Goal: Information Seeking & Learning: Learn about a topic

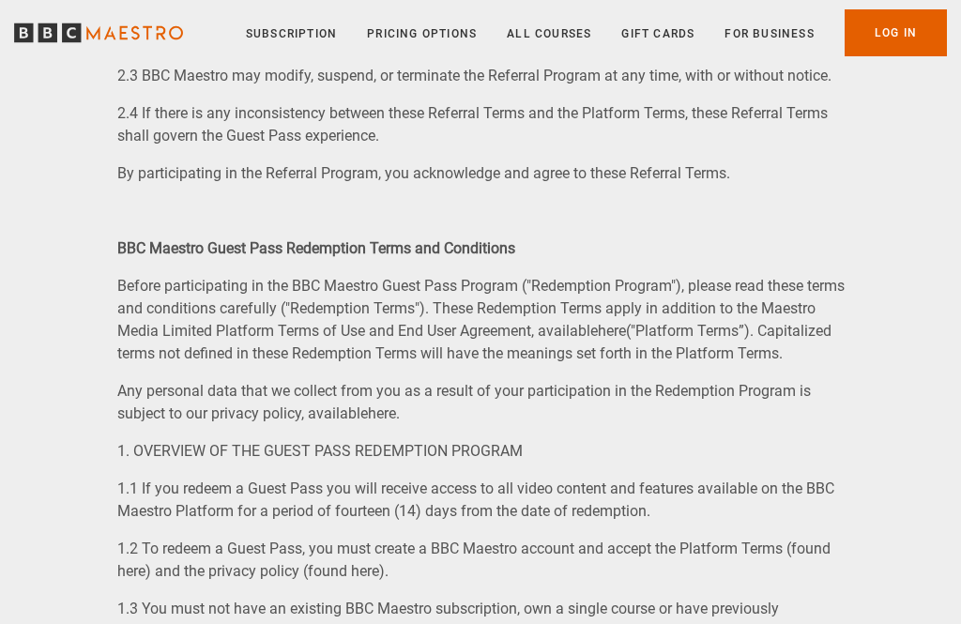
scroll to position [1360, 0]
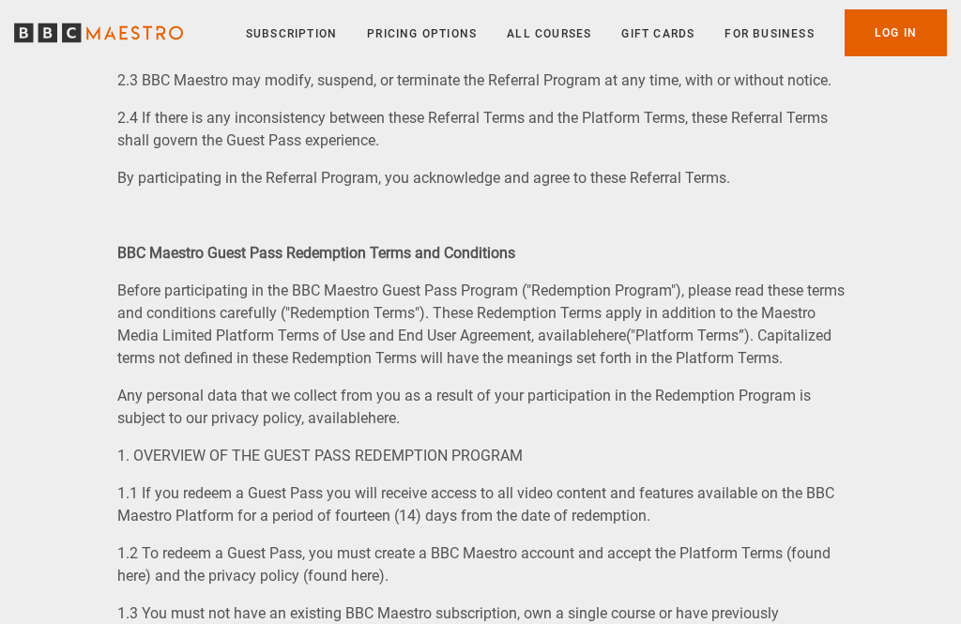
click at [428, 40] on link "Pricing Options" at bounding box center [422, 33] width 110 height 19
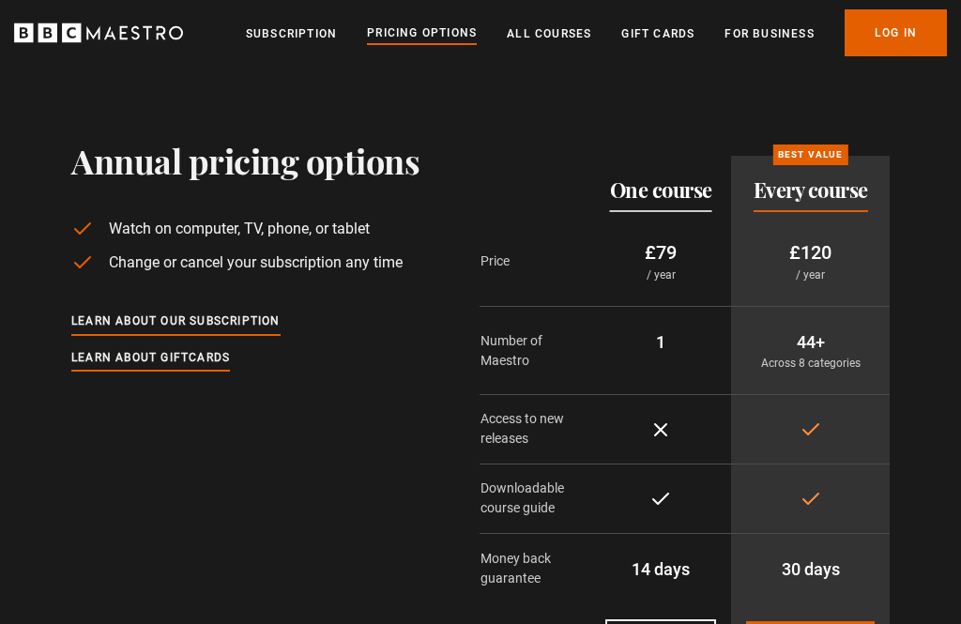
click at [560, 31] on link "All Courses" at bounding box center [549, 33] width 84 height 19
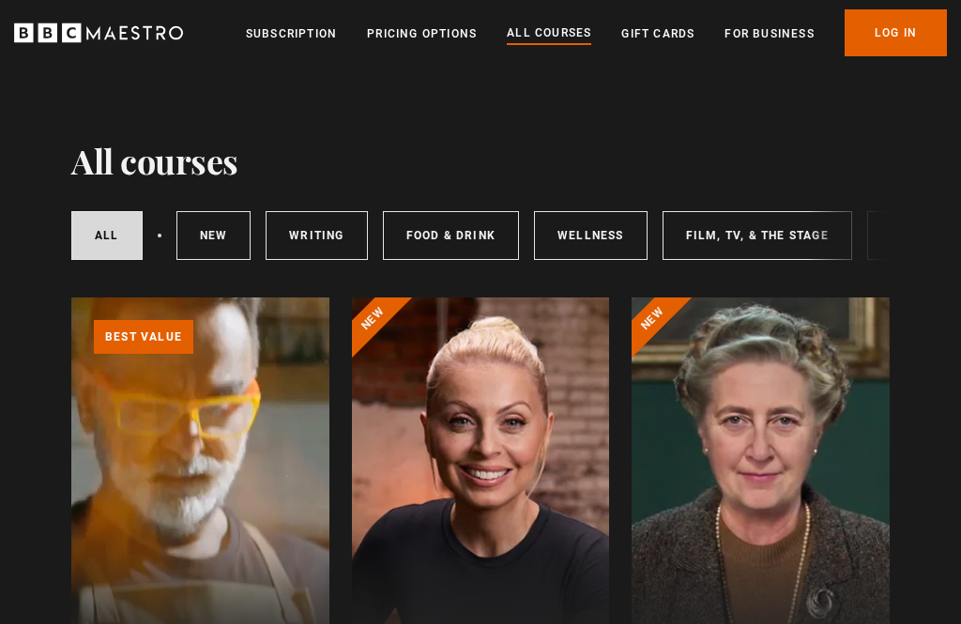
click at [768, 39] on link "For business" at bounding box center [769, 33] width 89 height 19
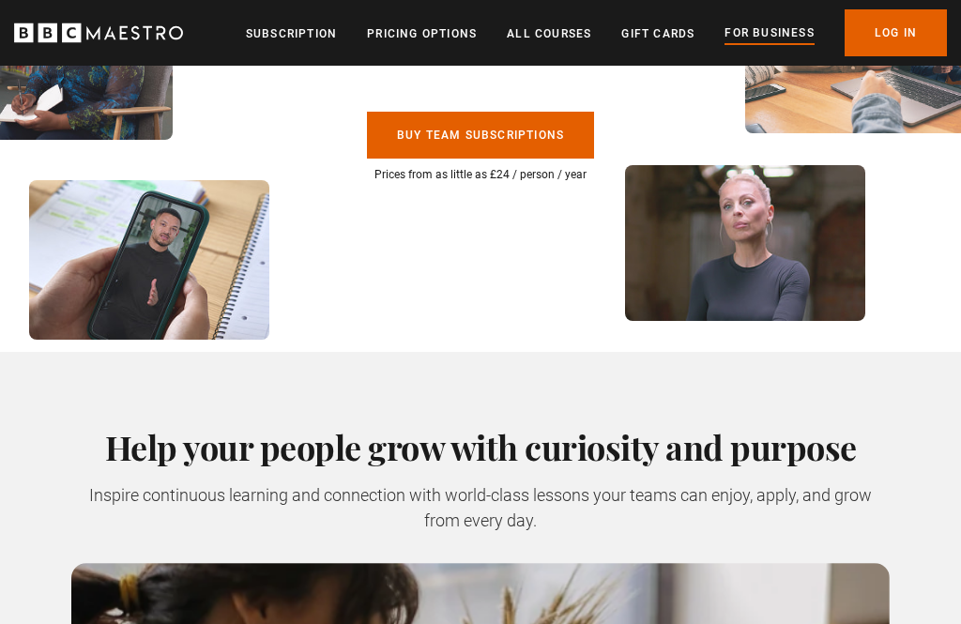
scroll to position [336, 0]
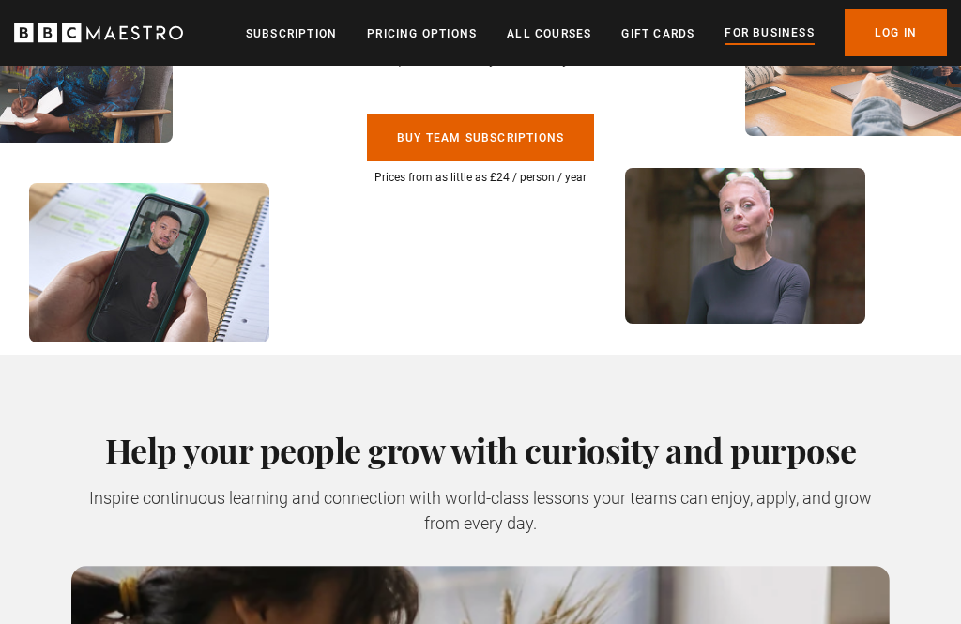
click at [275, 24] on link "Subscription" at bounding box center [291, 33] width 91 height 19
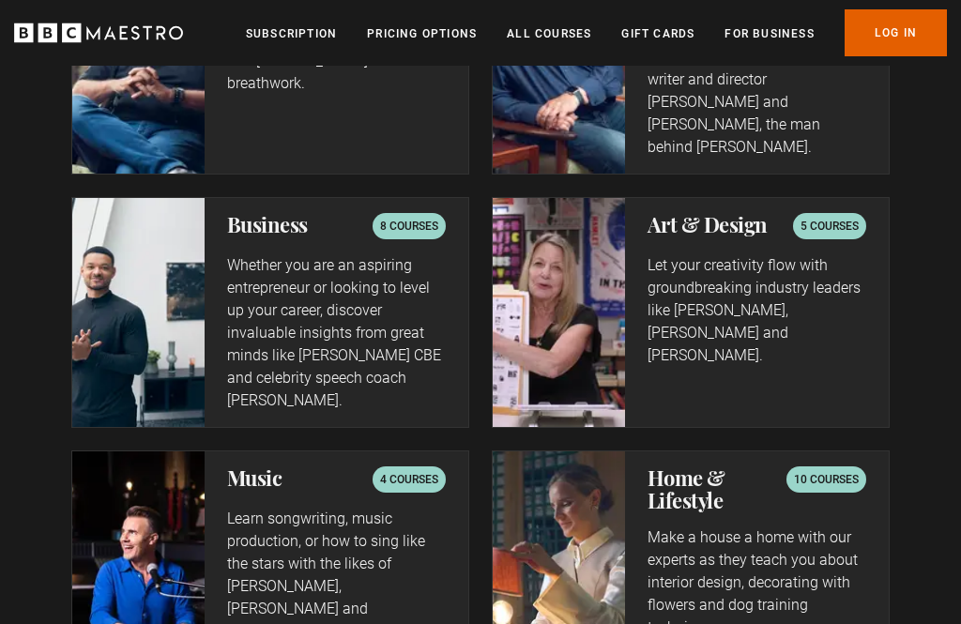
scroll to position [4048, 0]
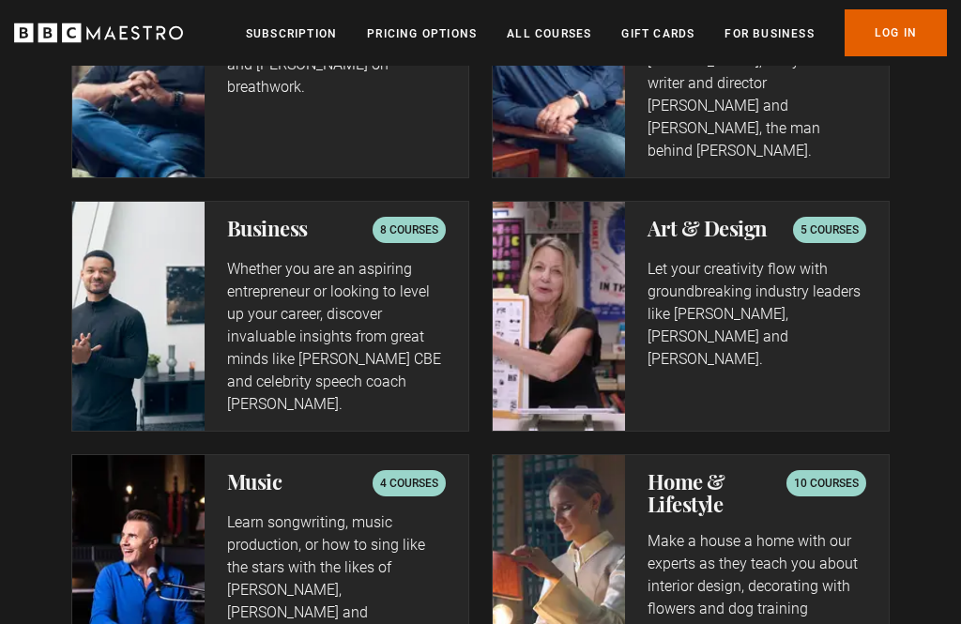
click at [848, 217] on div "5 courses" at bounding box center [829, 230] width 73 height 26
click at [798, 258] on p "Let your creativity flow with groundbreaking industry leaders like [PERSON_NAME…" at bounding box center [757, 314] width 219 height 113
click at [811, 258] on p "Let your creativity flow with groundbreaking industry leaders like [PERSON_NAME…" at bounding box center [757, 314] width 219 height 113
click at [851, 202] on div "Art & Design 5 courses Let your creativity flow with groundbreaking industry le…" at bounding box center [757, 316] width 264 height 229
click at [843, 221] on p "5 courses" at bounding box center [830, 230] width 58 height 19
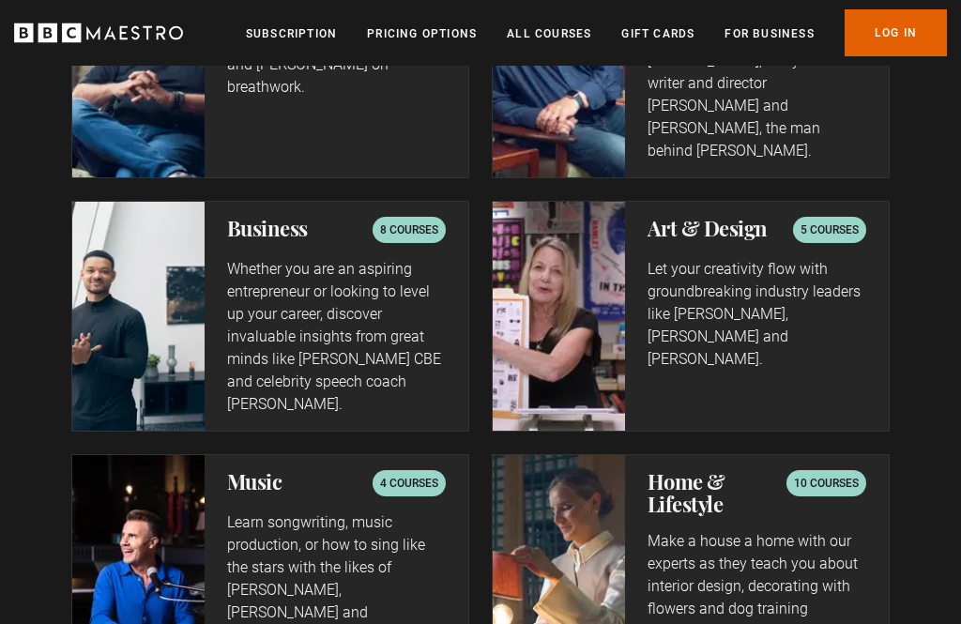
scroll to position [0, 2450]
click at [844, 221] on p "5 courses" at bounding box center [830, 230] width 58 height 19
click at [805, 258] on p "Let your creativity flow with groundbreaking industry leaders like [PERSON_NAME…" at bounding box center [757, 314] width 219 height 113
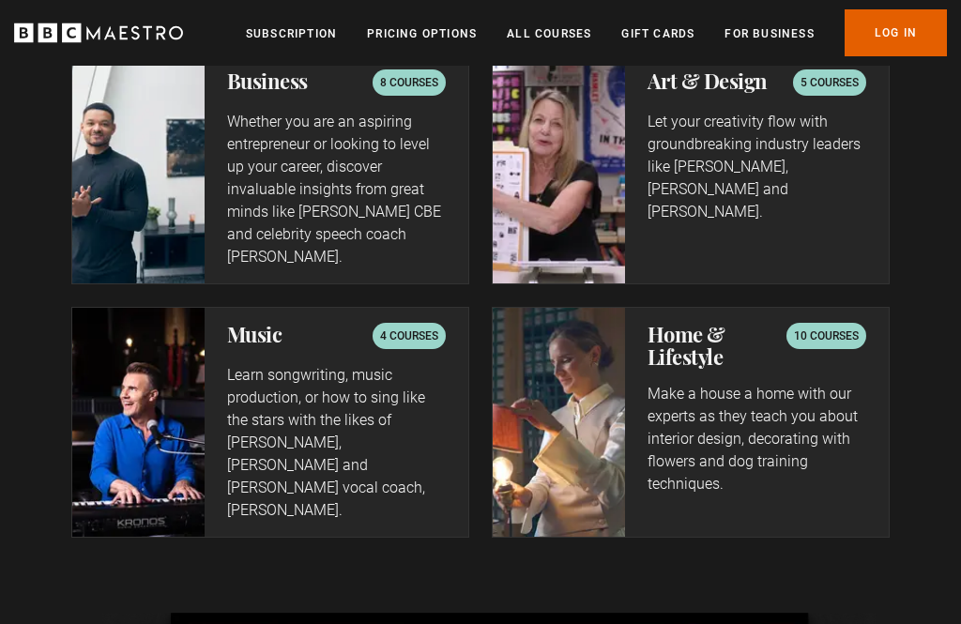
scroll to position [4173, 0]
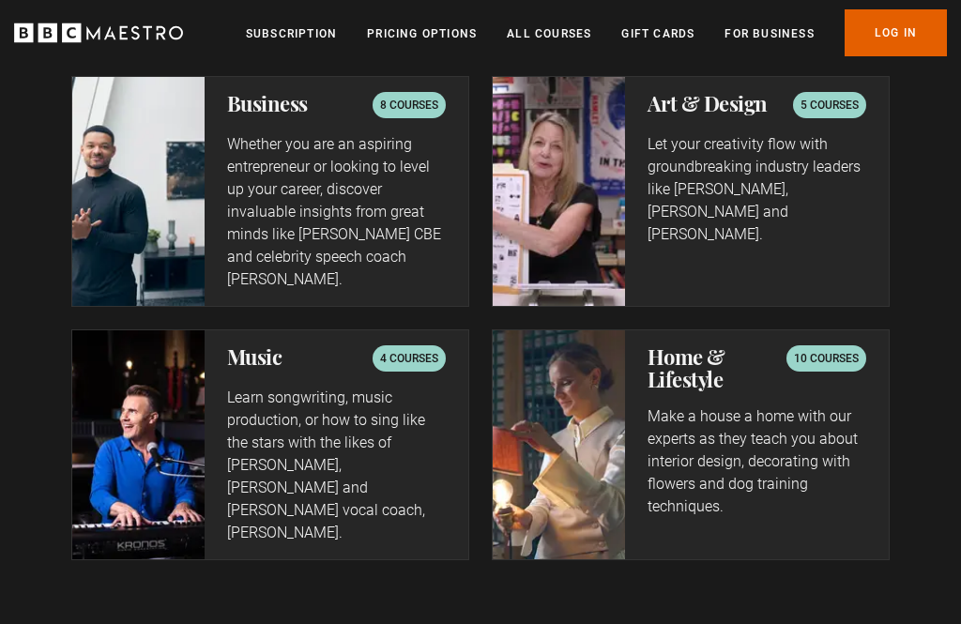
click at [405, 330] on div "Music 4 courses Learn songwriting, music production, or how to sing like the st…" at bounding box center [337, 444] width 264 height 229
click at [416, 349] on p "4 courses" at bounding box center [409, 358] width 58 height 19
click at [422, 345] on div "4 courses" at bounding box center [409, 358] width 73 height 26
click at [423, 330] on div "Music 4 courses Learn songwriting, music production, or how to sing like the st…" at bounding box center [337, 444] width 264 height 229
click at [383, 387] on p "Learn songwriting, music production, or how to sing like the stars with the lik…" at bounding box center [336, 466] width 219 height 158
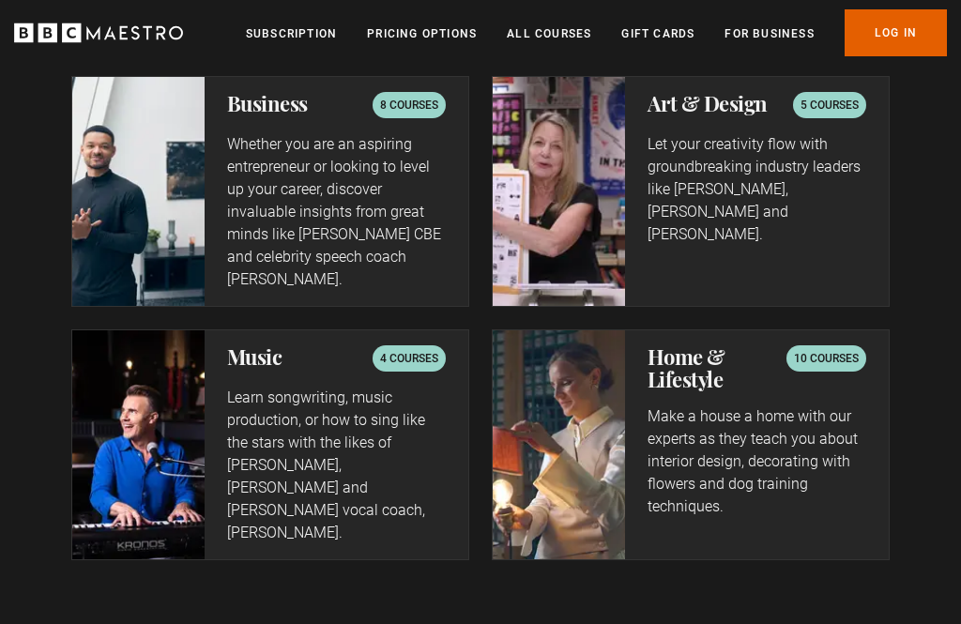
scroll to position [0, 3186]
click at [408, 330] on div "Music 4 courses Learn songwriting, music production, or how to sing like the st…" at bounding box center [337, 444] width 264 height 229
click at [435, 330] on div "Music 4 courses Learn songwriting, music production, or how to sing like the st…" at bounding box center [337, 444] width 264 height 229
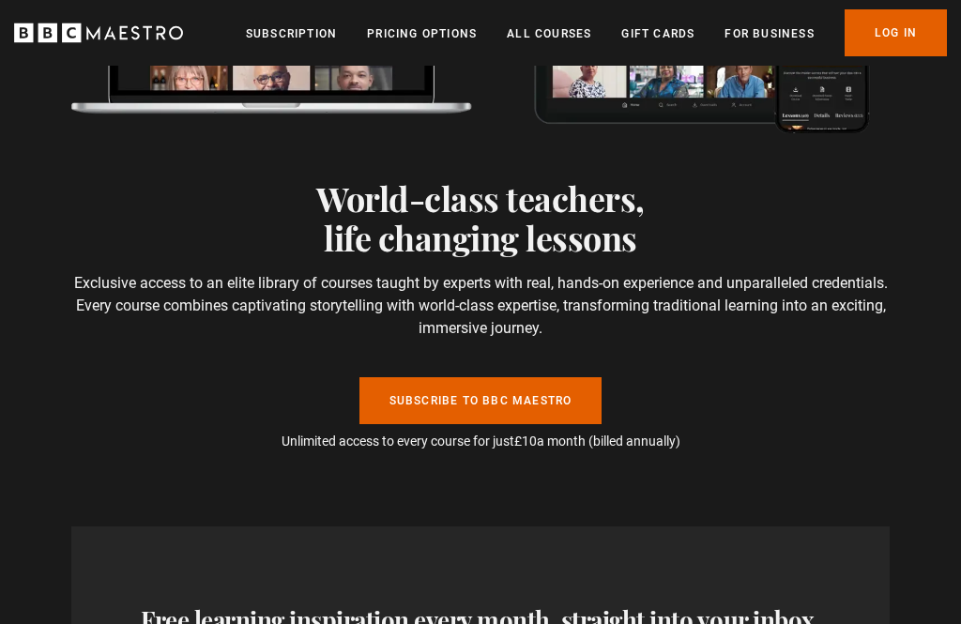
scroll to position [5485, 0]
